Goal: Navigation & Orientation: Find specific page/section

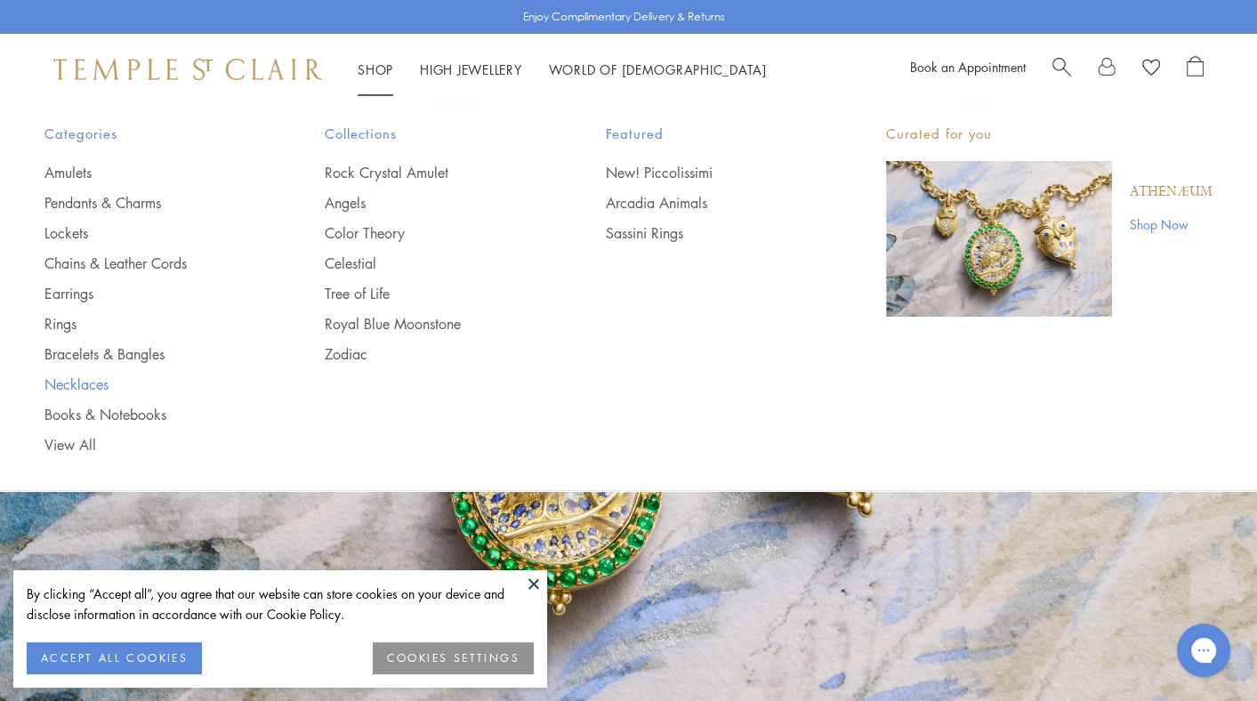
click at [72, 387] on link "Necklaces" at bounding box center [148, 384] width 209 height 20
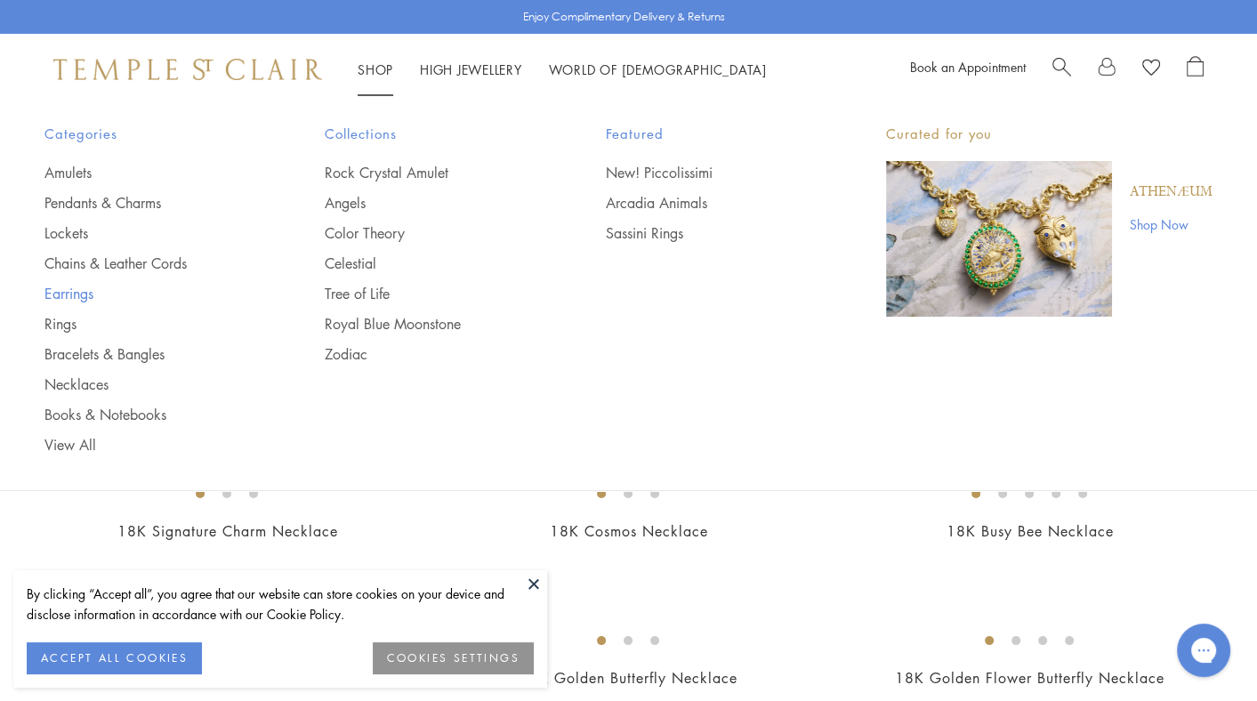
click at [83, 296] on link "Earrings" at bounding box center [148, 294] width 209 height 20
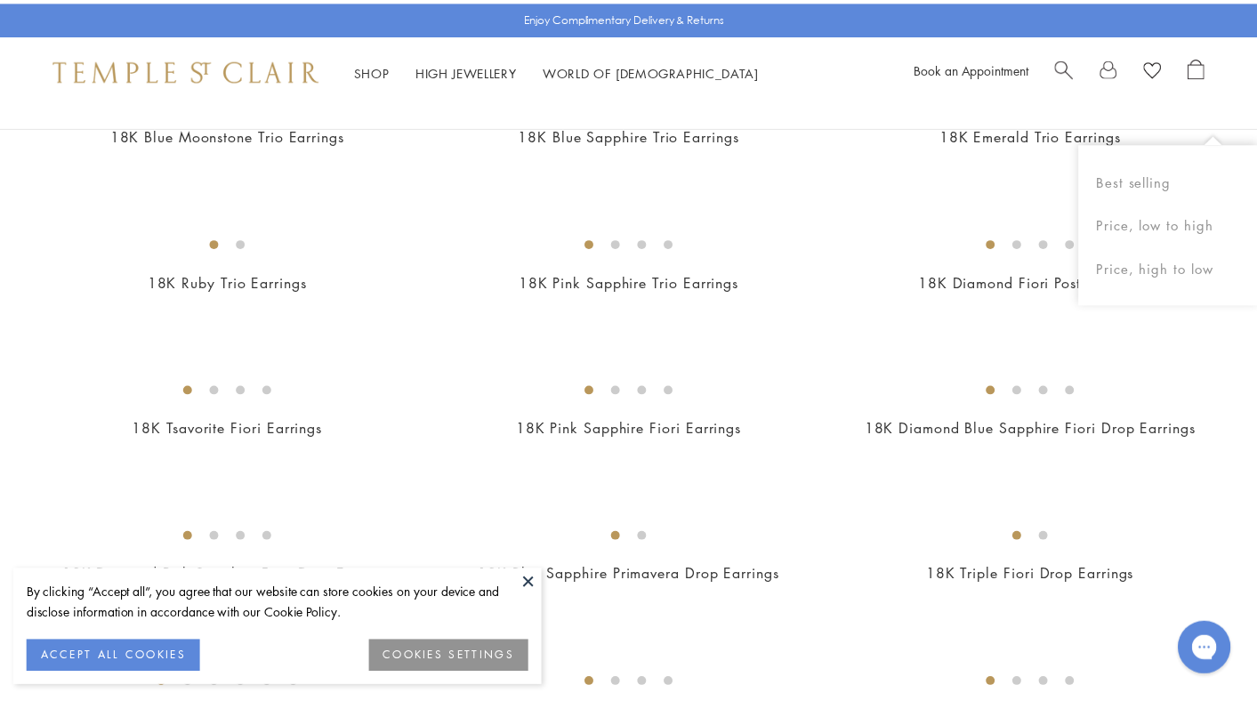
scroll to position [978, 0]
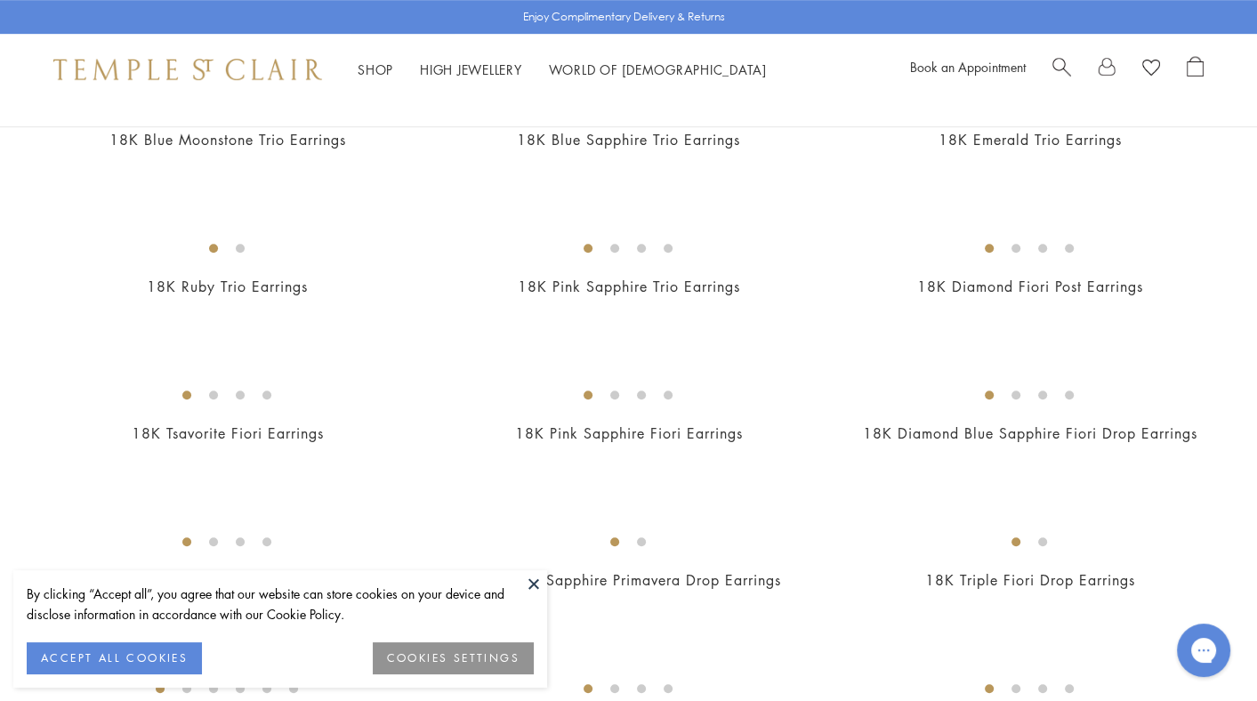
click at [535, 584] on button at bounding box center [533, 583] width 27 height 27
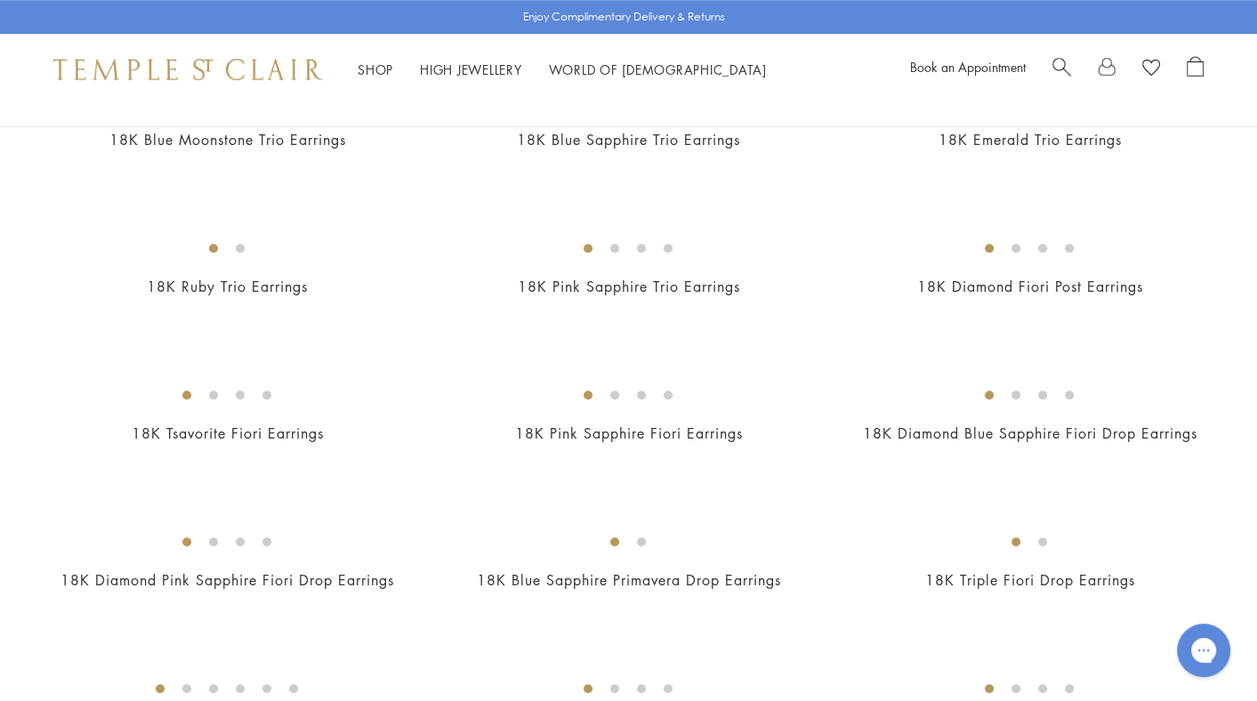
click at [778, 54] on div "Shop Shop Categories Amulets Pendants & Charms Lockets Chains & Leather Cords E…" at bounding box center [628, 69] width 1257 height 71
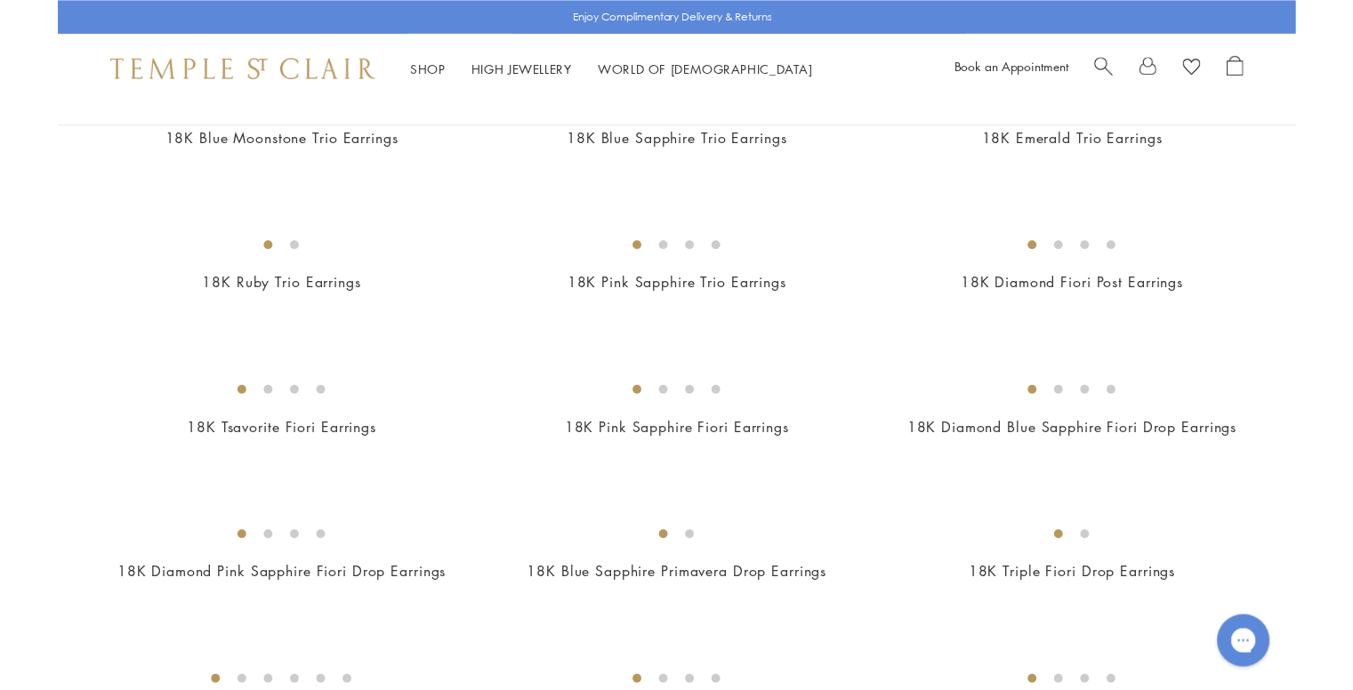
scroll to position [1010, 0]
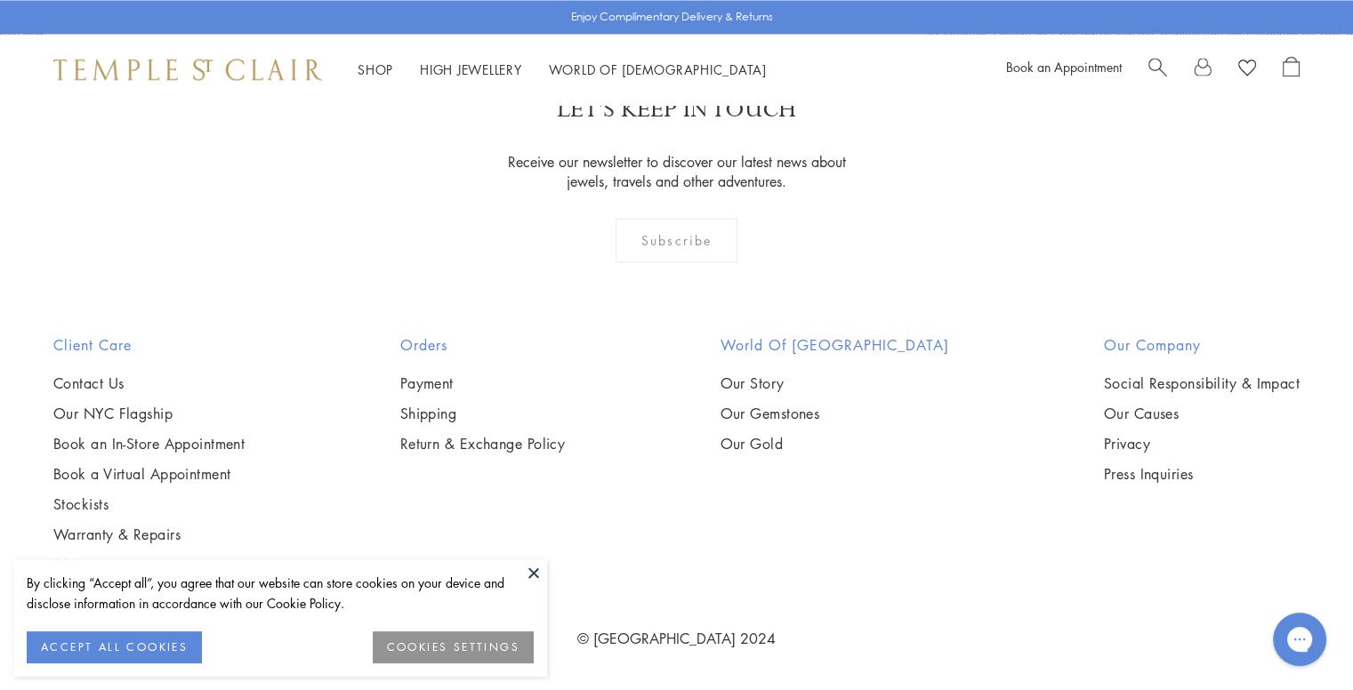
scroll to position [9324, 0]
click at [531, 572] on button at bounding box center [533, 572] width 27 height 27
